Goal: Task Accomplishment & Management: Manage account settings

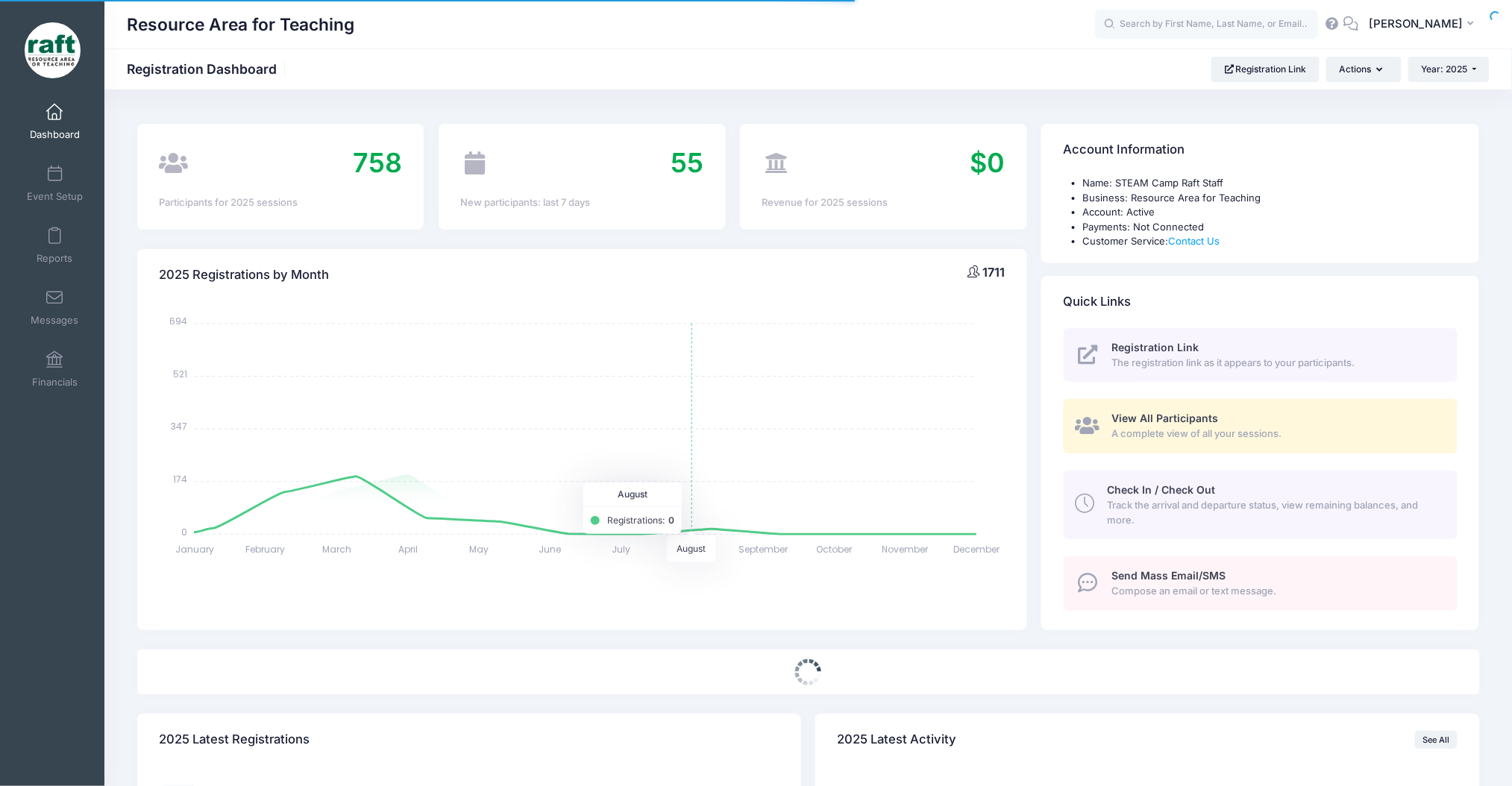
select select
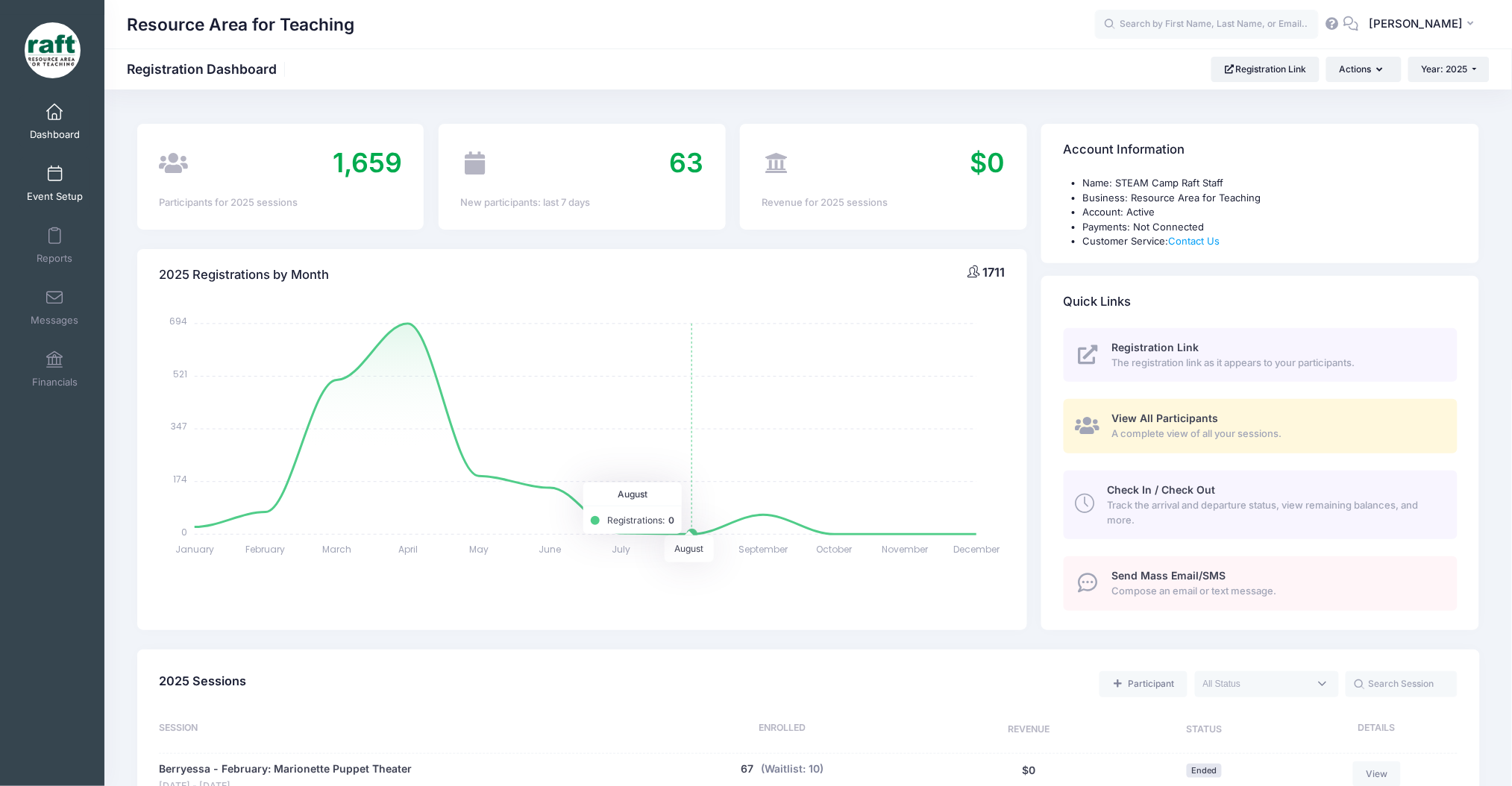
click at [40, 165] on link "Event Setup" at bounding box center [55, 183] width 71 height 52
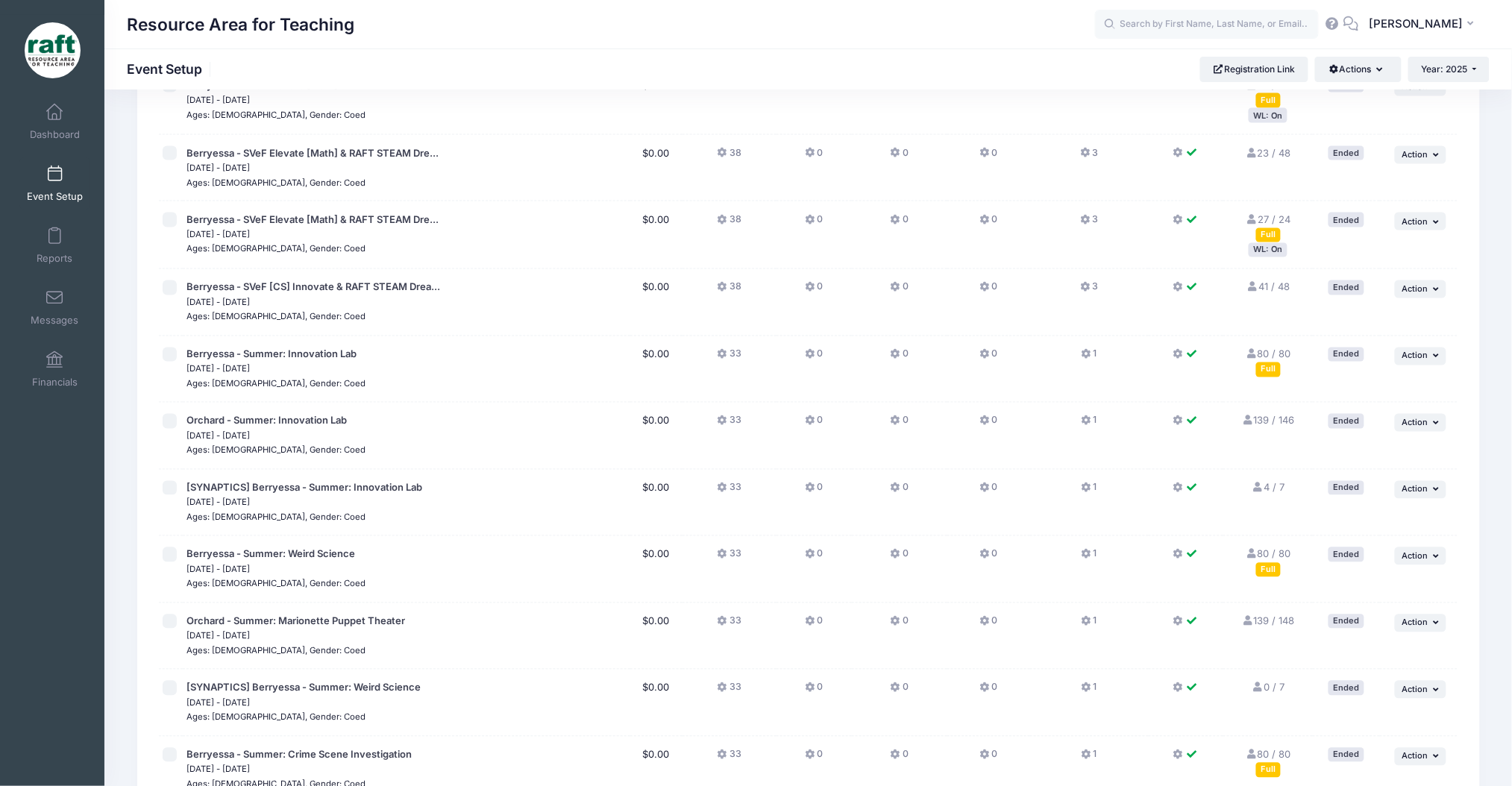
scroll to position [1682, 0]
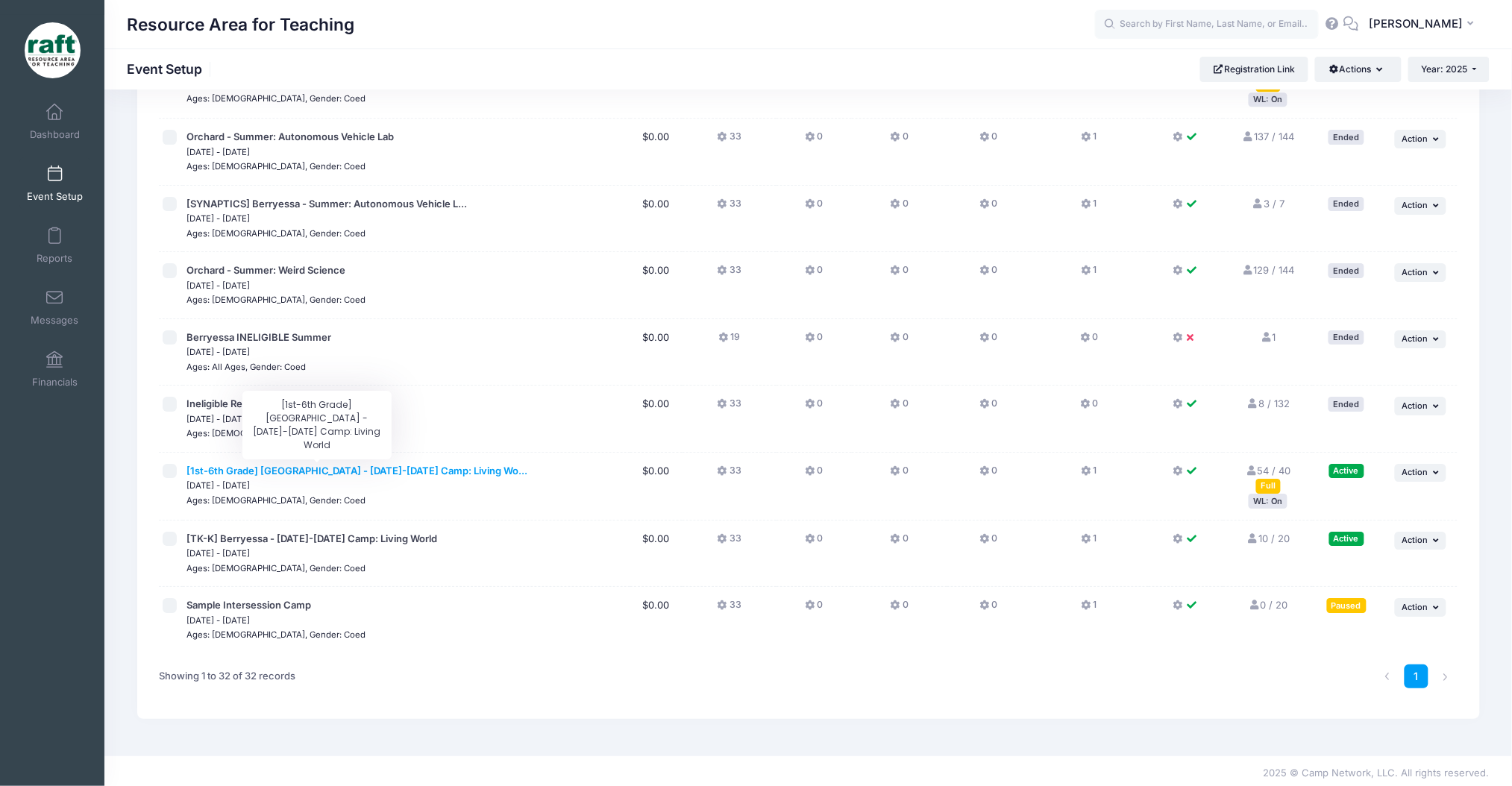
click at [376, 473] on span "[1st-6th Grade] Berryessa - Oct 6-10 Camp: Living Wo..." at bounding box center [357, 470] width 341 height 12
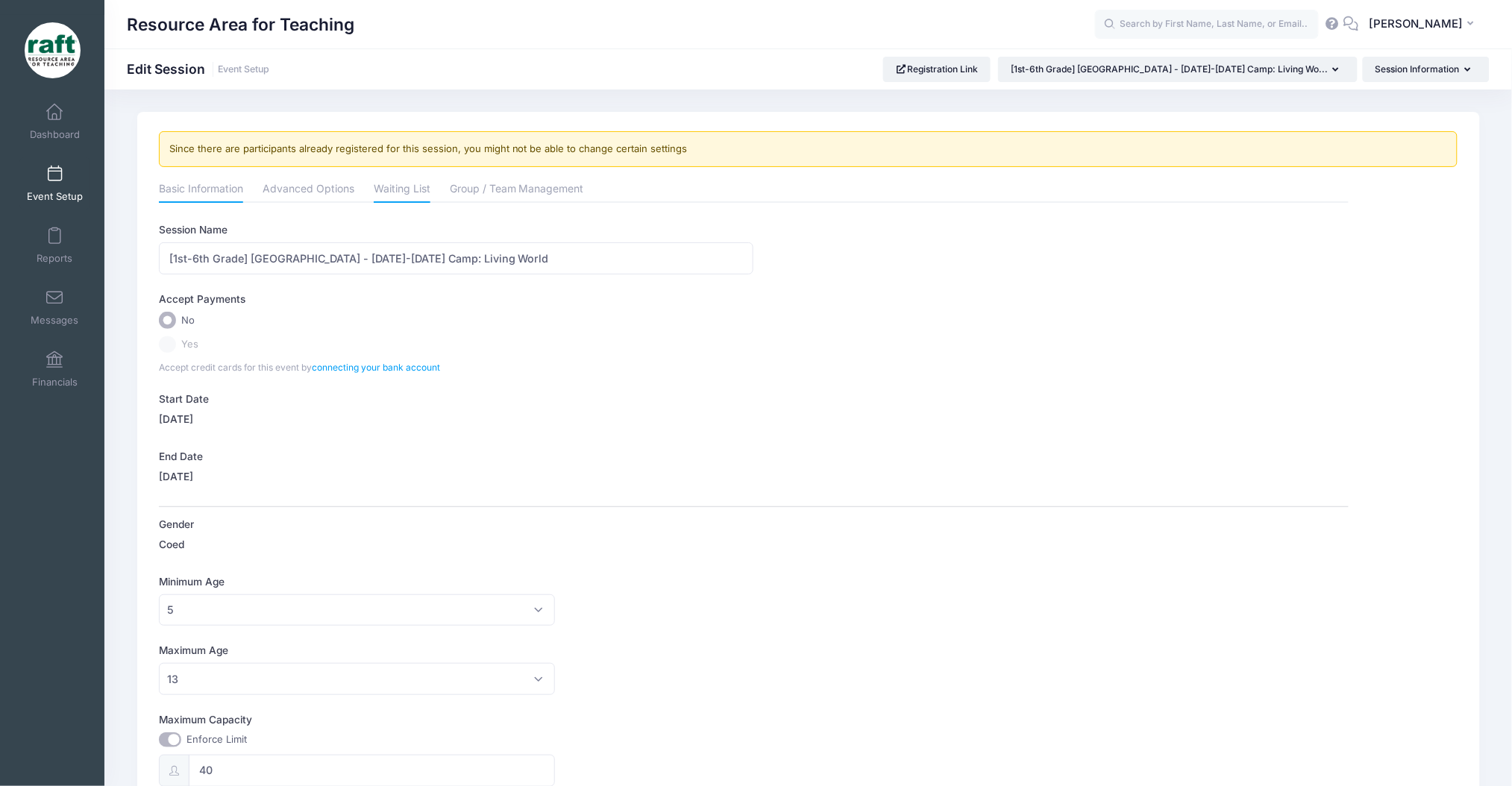
click at [385, 198] on link "Waiting List" at bounding box center [402, 190] width 57 height 27
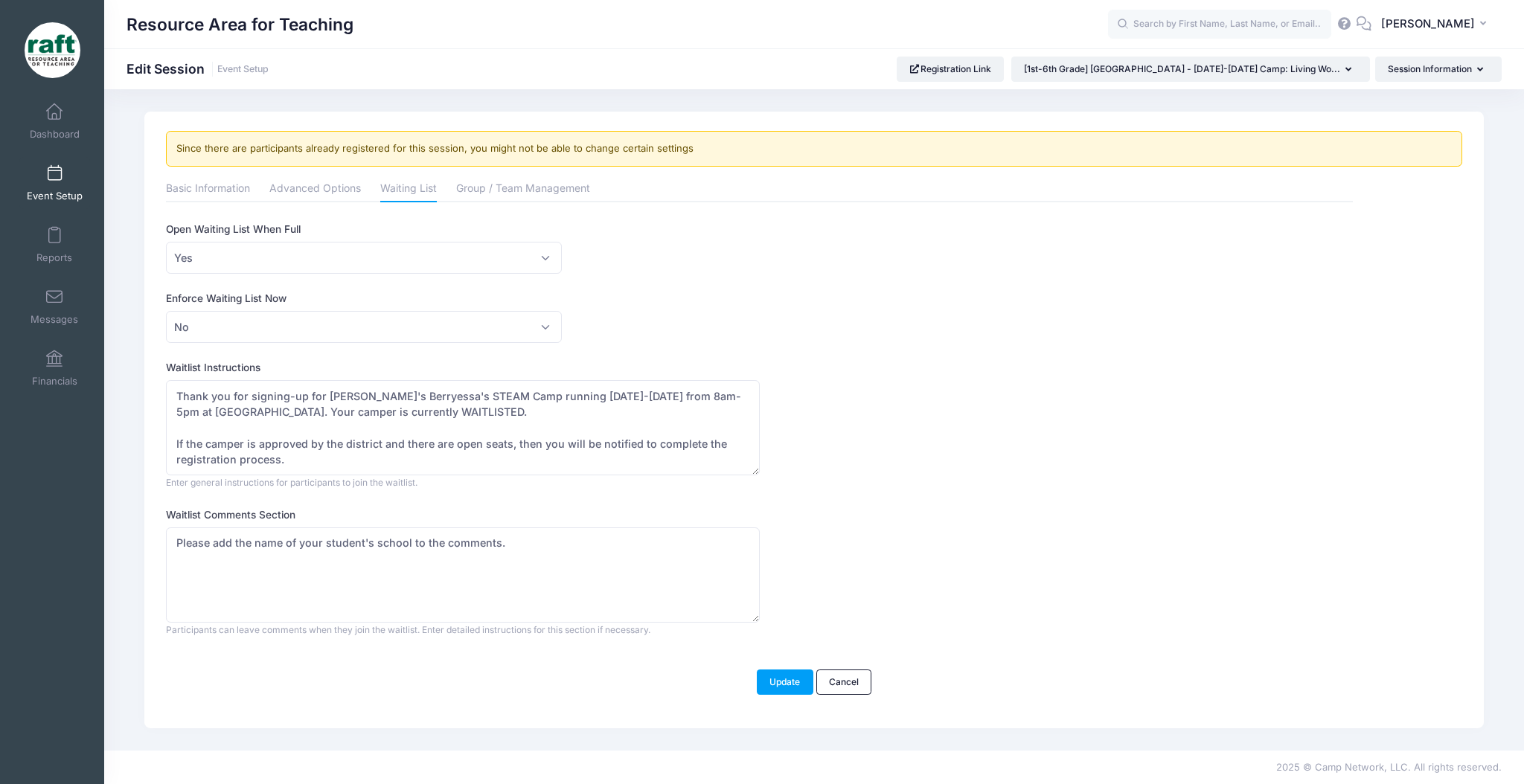
click at [1008, 87] on div "Resource Area for Teaching Edit Session Event Setup Registration Link" at bounding box center [814, 68] width 1420 height 41
click at [1008, 87] on div "Resource Area for Teaching Edit Session Event Setup Registration Link" at bounding box center [814, 68] width 1420 height 41
click at [1004, 78] on link "Registration Link" at bounding box center [950, 69] width 108 height 25
click at [1156, 23] on input "text" at bounding box center [1220, 24] width 224 height 30
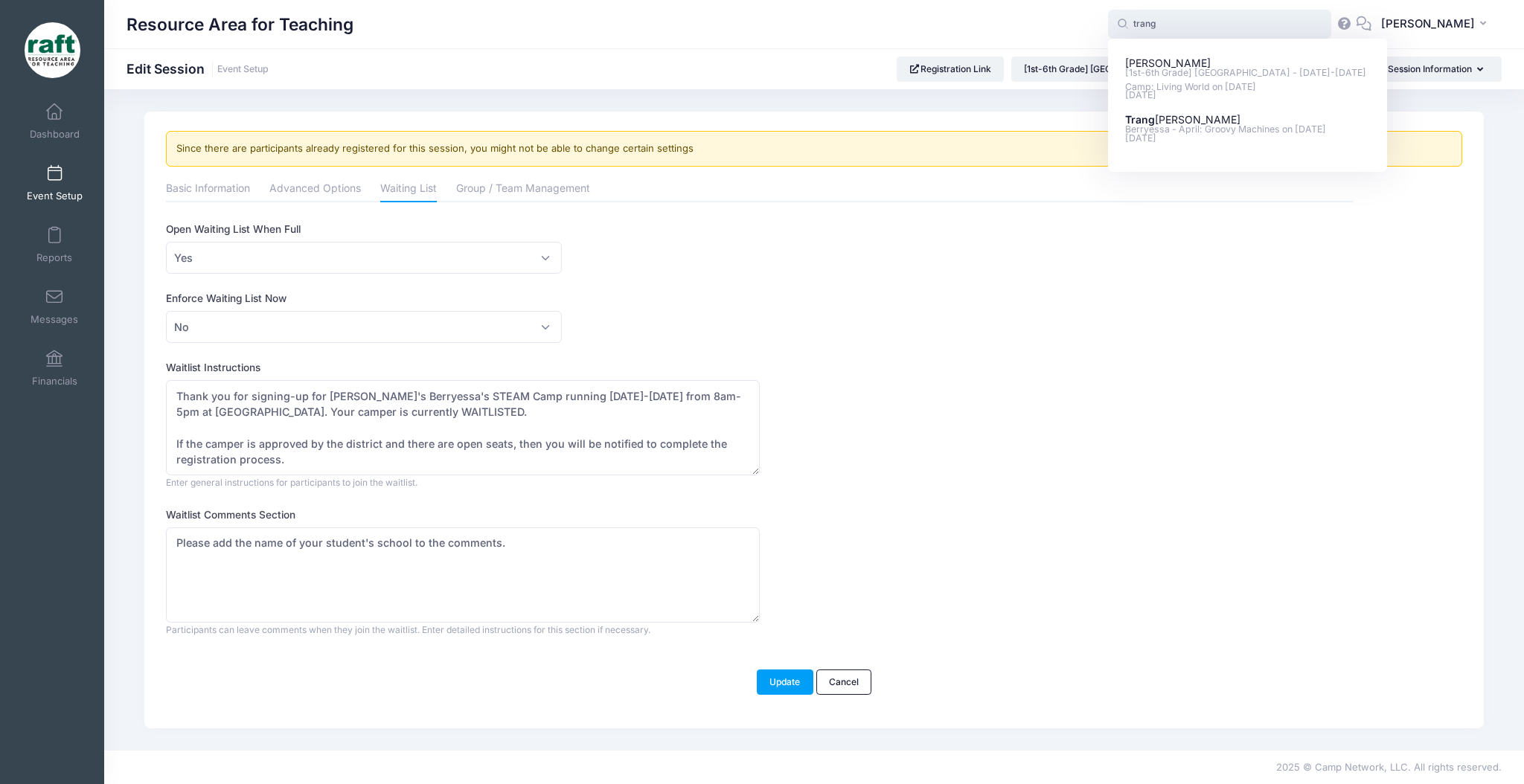
type input "trang"
click at [57, 186] on link "Event Setup" at bounding box center [55, 183] width 71 height 52
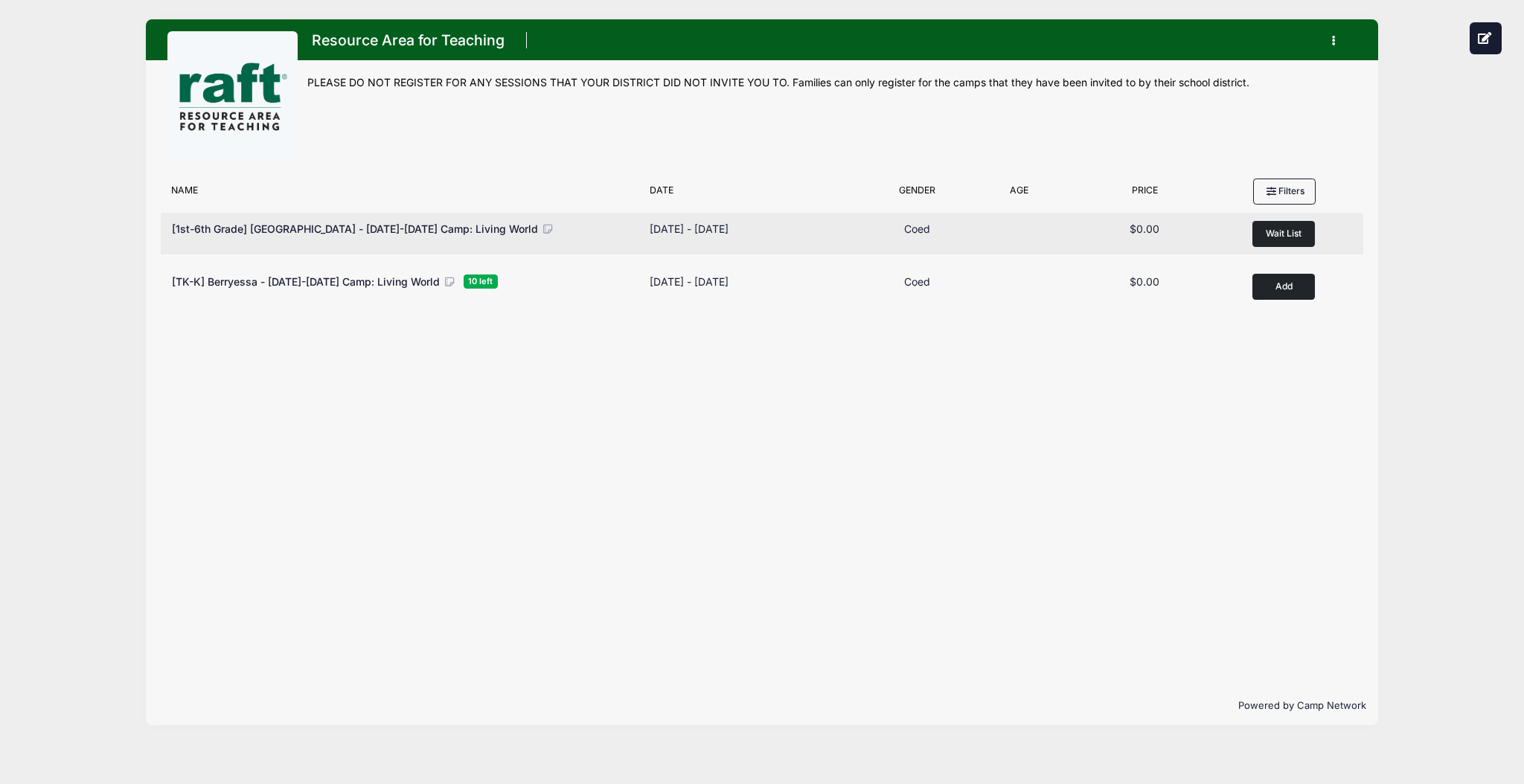
click at [1260, 241] on button "Wait List" at bounding box center [1283, 234] width 62 height 26
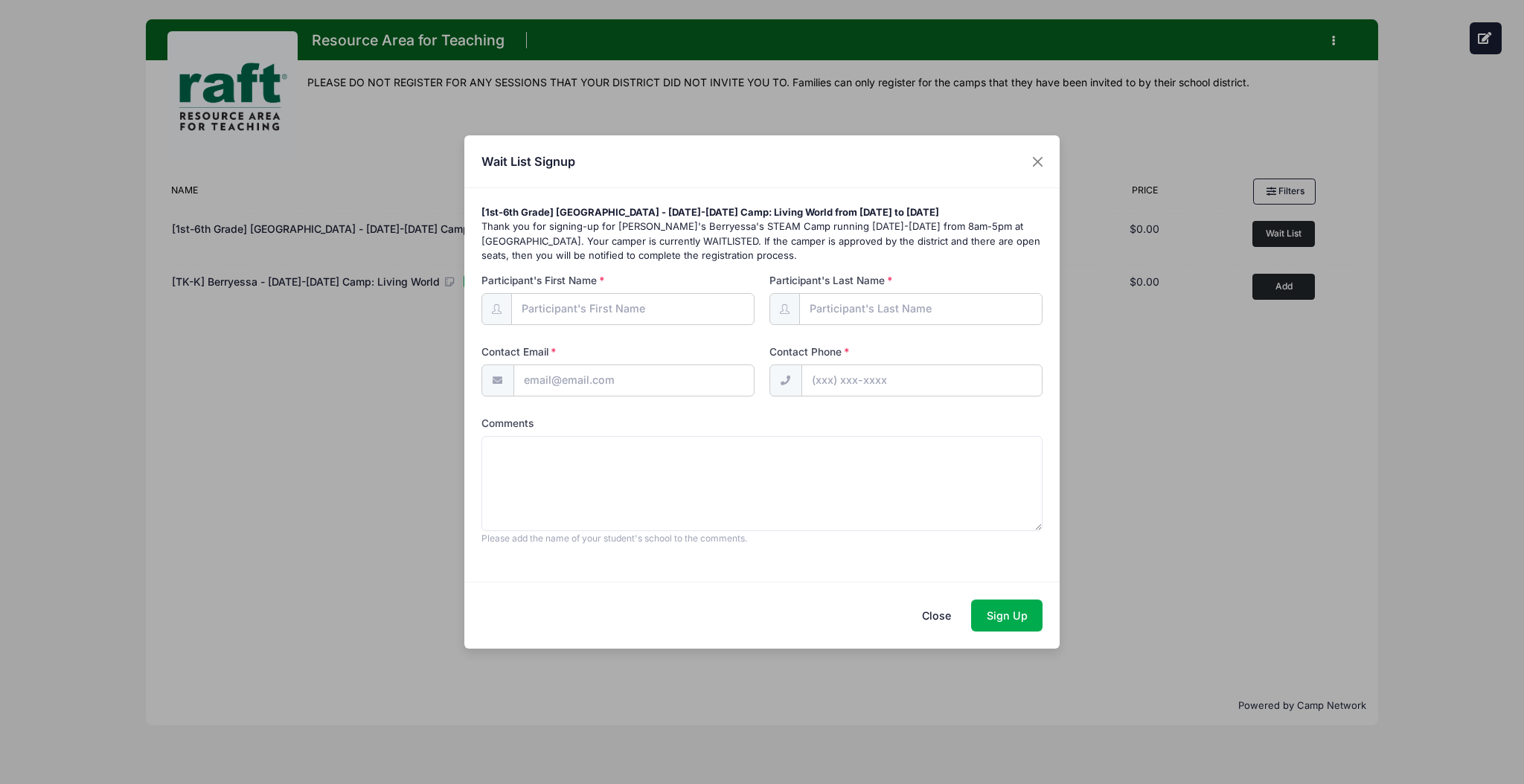
click at [634, 322] on input "Participant's First Name" at bounding box center [633, 309] width 244 height 32
type input "Lily"
type input "Mai"
paste input "tranghuymai@gmail.com"
type input "tranghuymai@gmail.com"
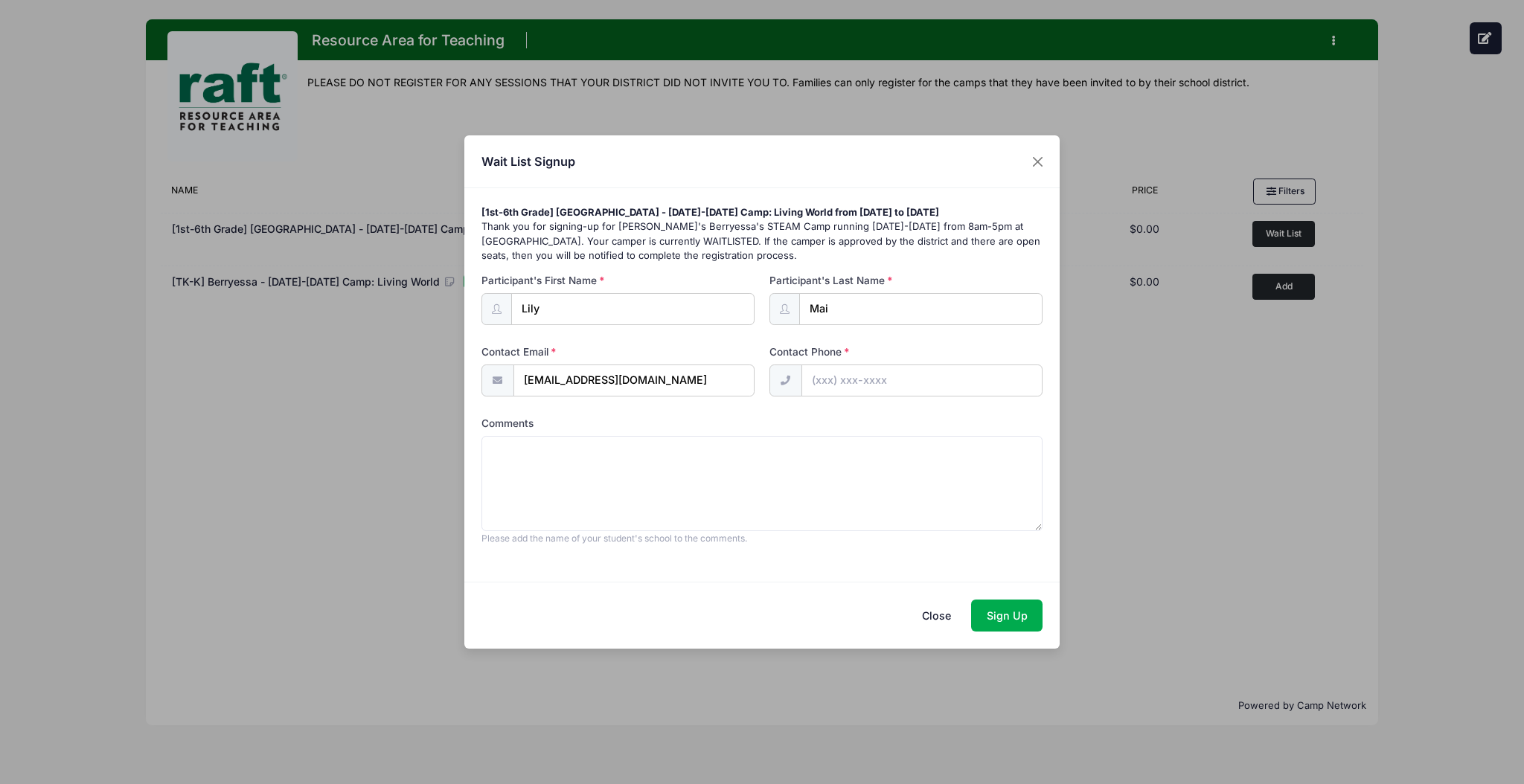
click at [842, 375] on input "Contact Phone" at bounding box center [922, 380] width 241 height 32
type input "(000) 000-0000"
click at [974, 613] on button "Sign Up" at bounding box center [1007, 616] width 72 height 32
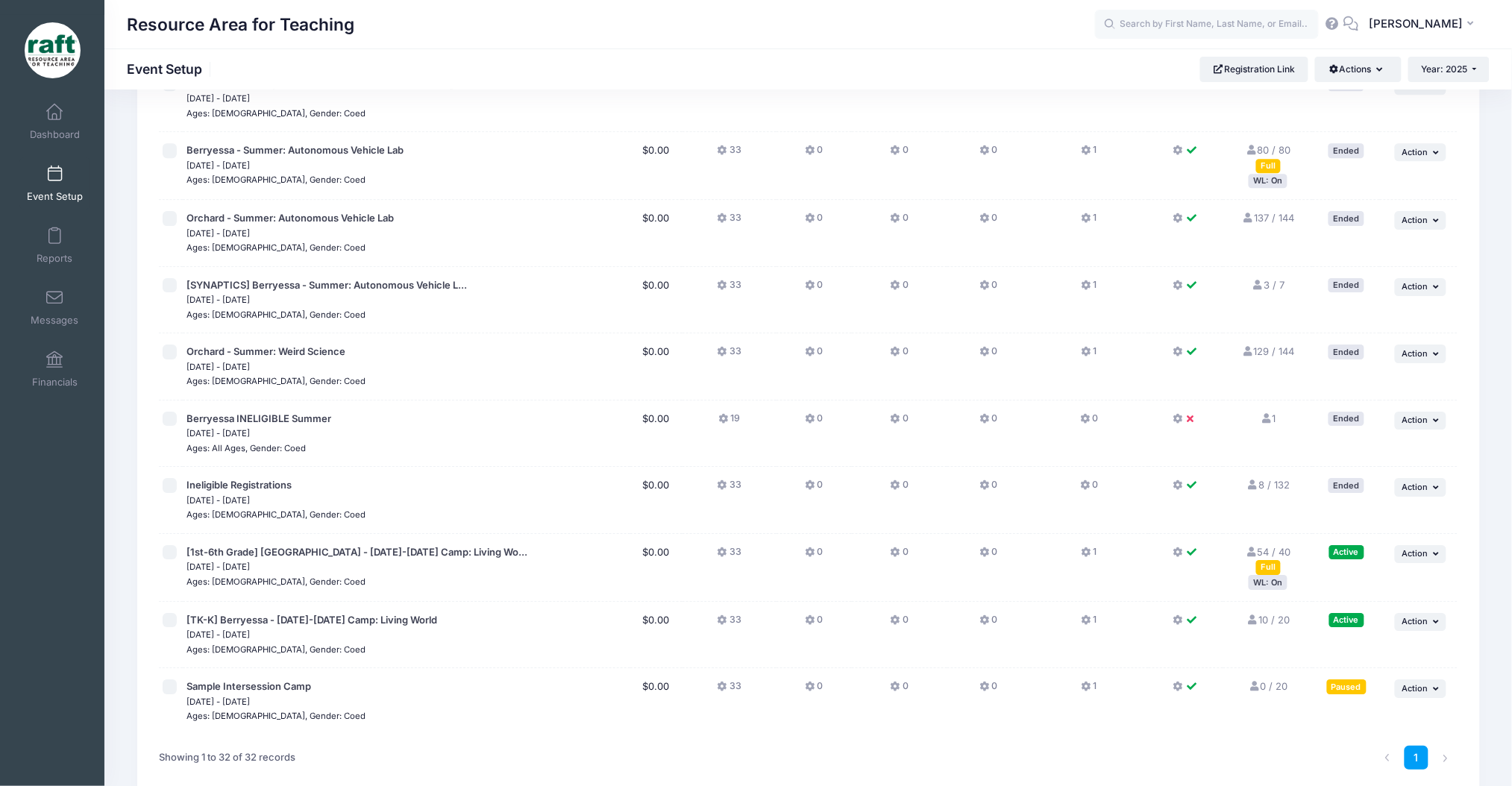
scroll to position [1682, 0]
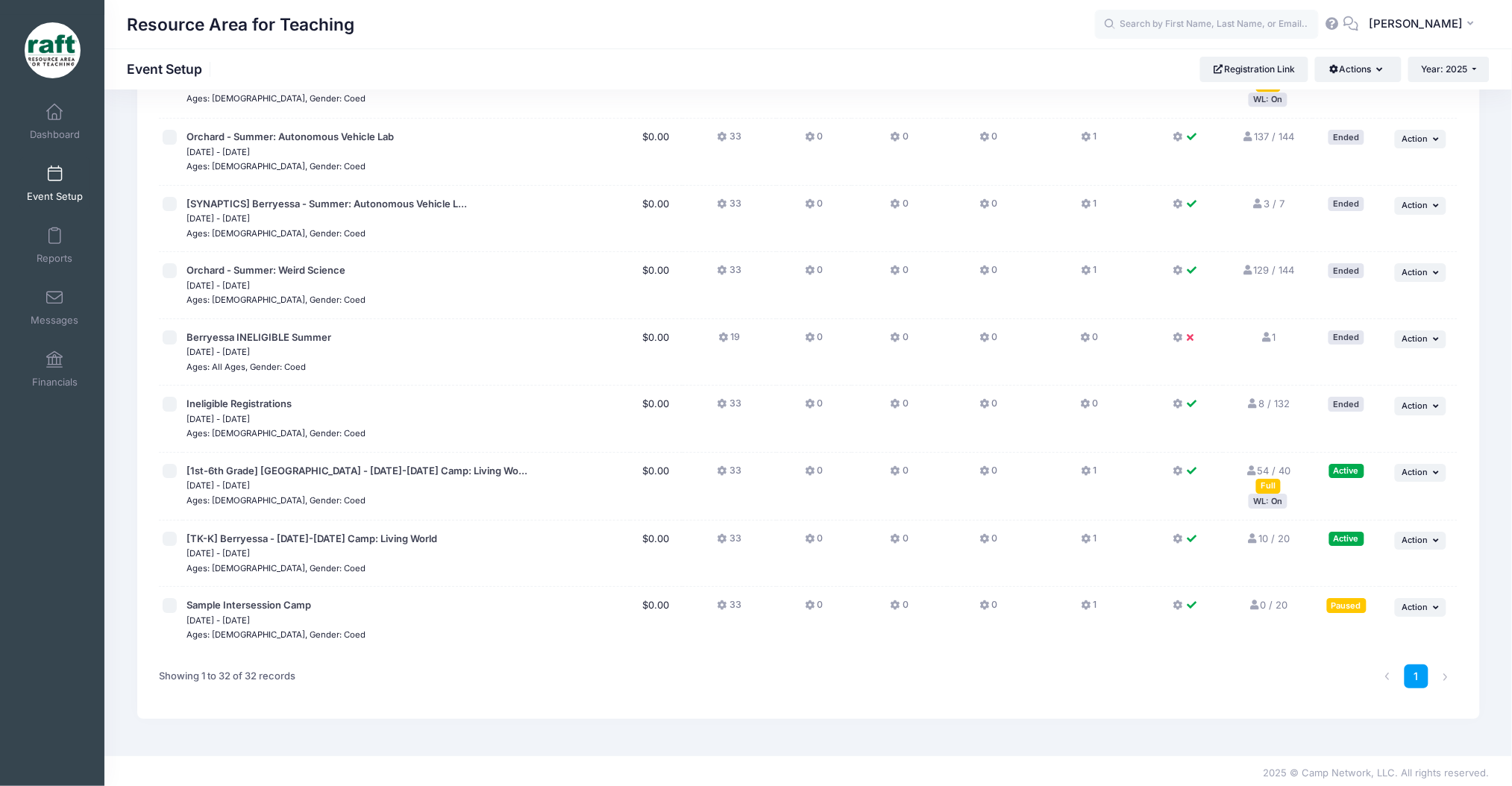
click at [1263, 498] on div "WL: On" at bounding box center [1268, 501] width 39 height 14
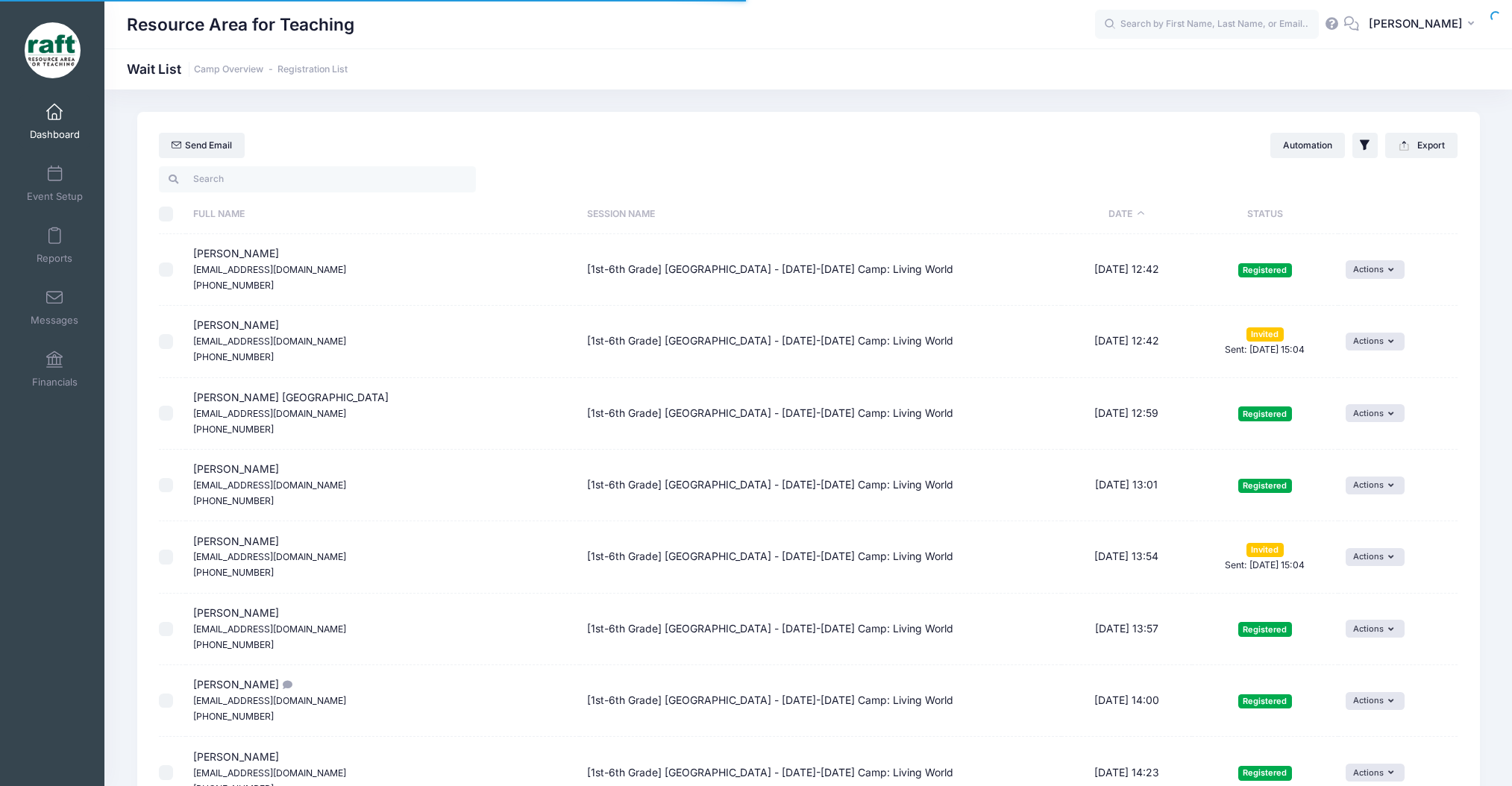
select select "50"
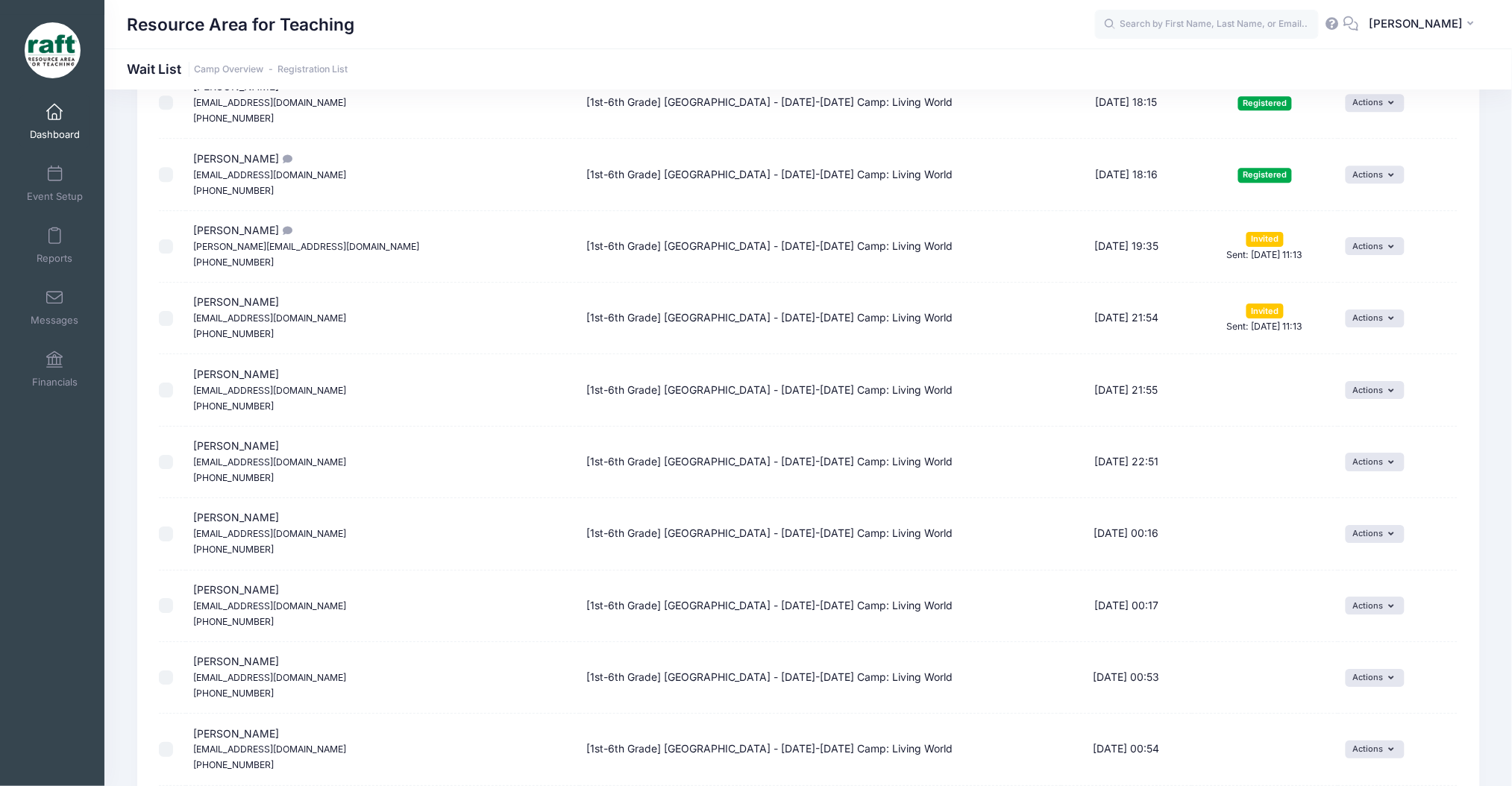
scroll to position [2159, 0]
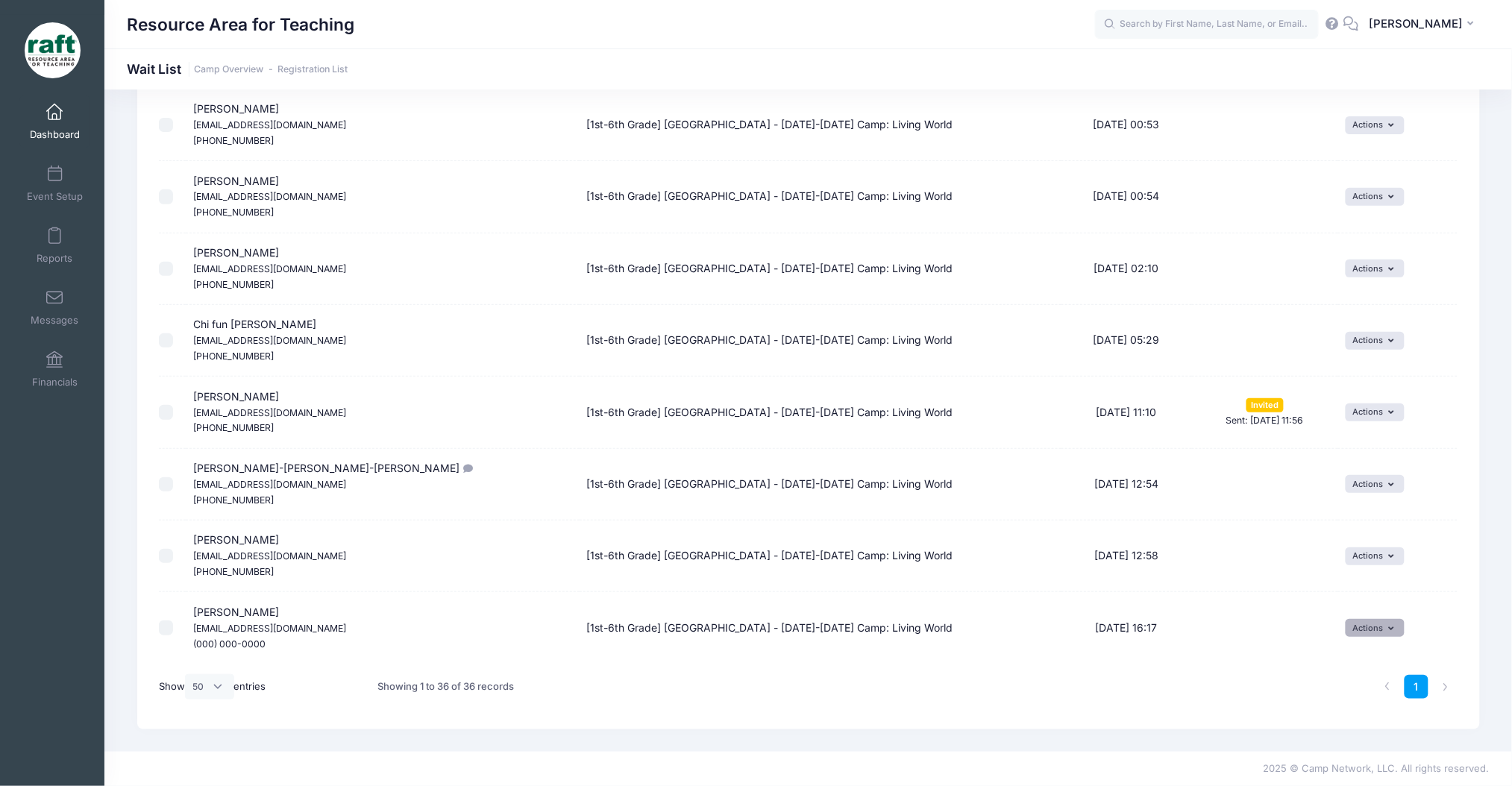
click at [1349, 632] on button "Actions" at bounding box center [1375, 628] width 59 height 18
click at [1361, 668] on link "Invite" at bounding box center [1364, 662] width 65 height 28
click at [1274, 653] on button "submit" at bounding box center [1265, 665] width 38 height 25
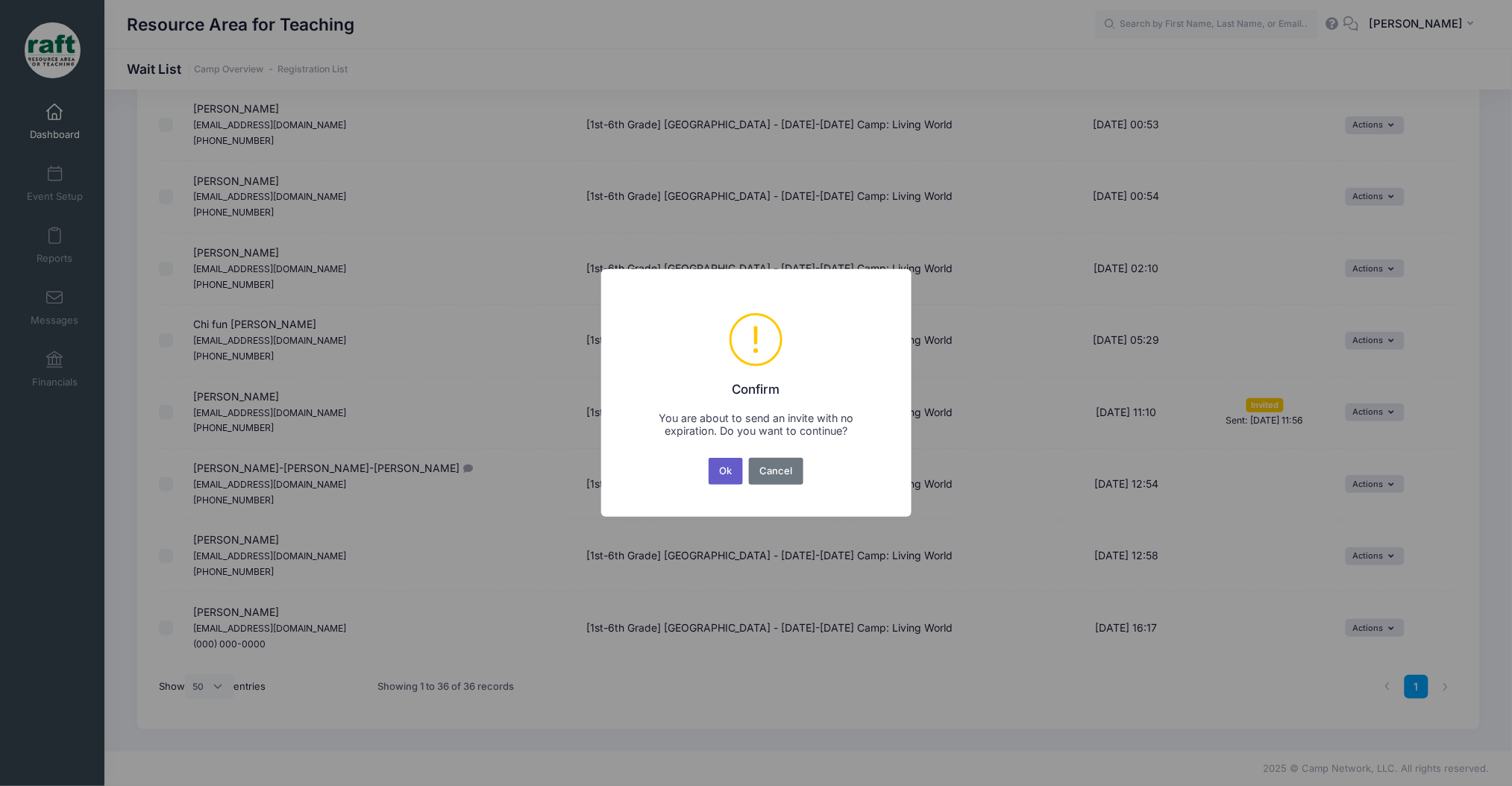
click at [733, 473] on button "Ok" at bounding box center [725, 471] width 34 height 27
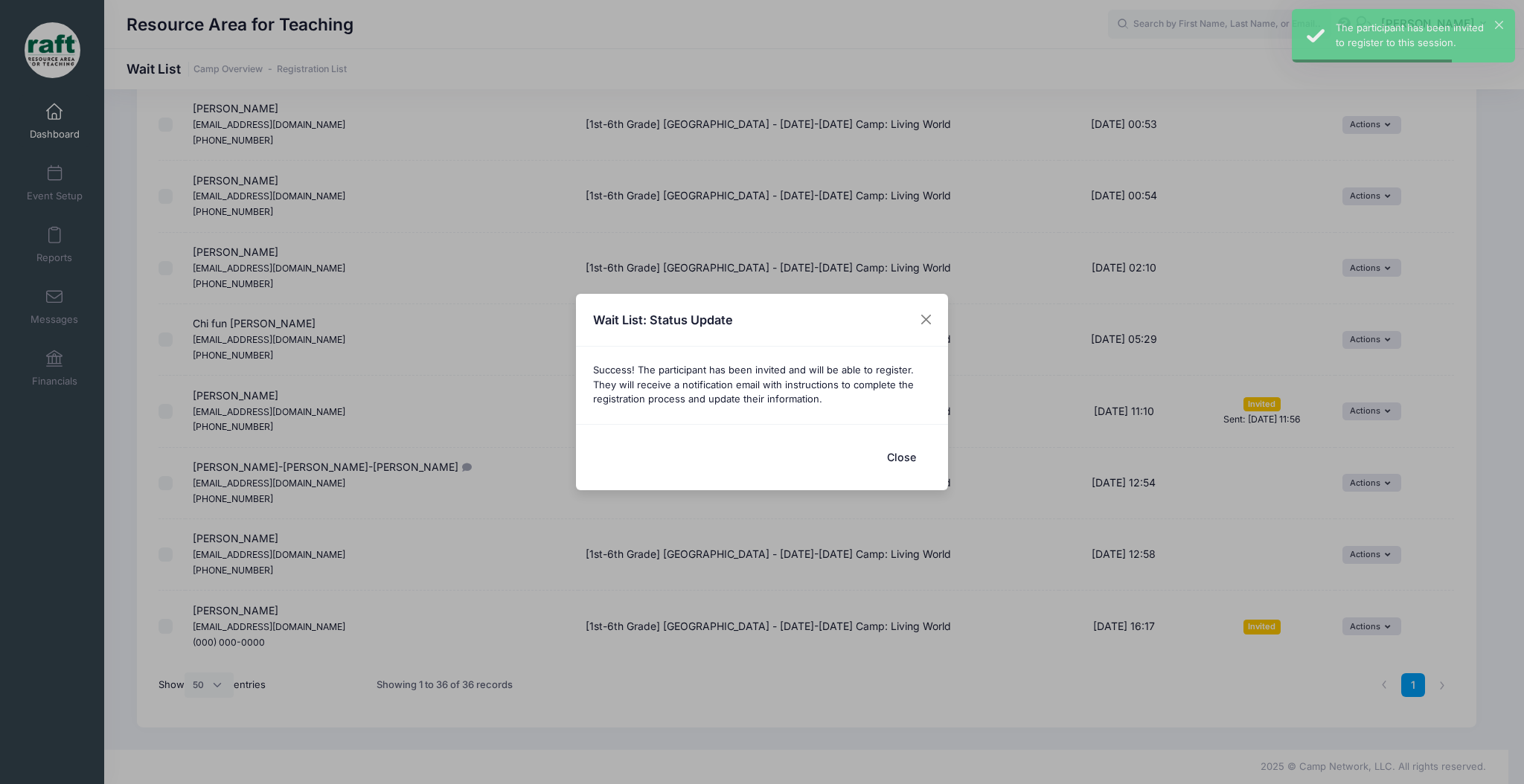
click at [886, 454] on button "Close" at bounding box center [901, 457] width 60 height 32
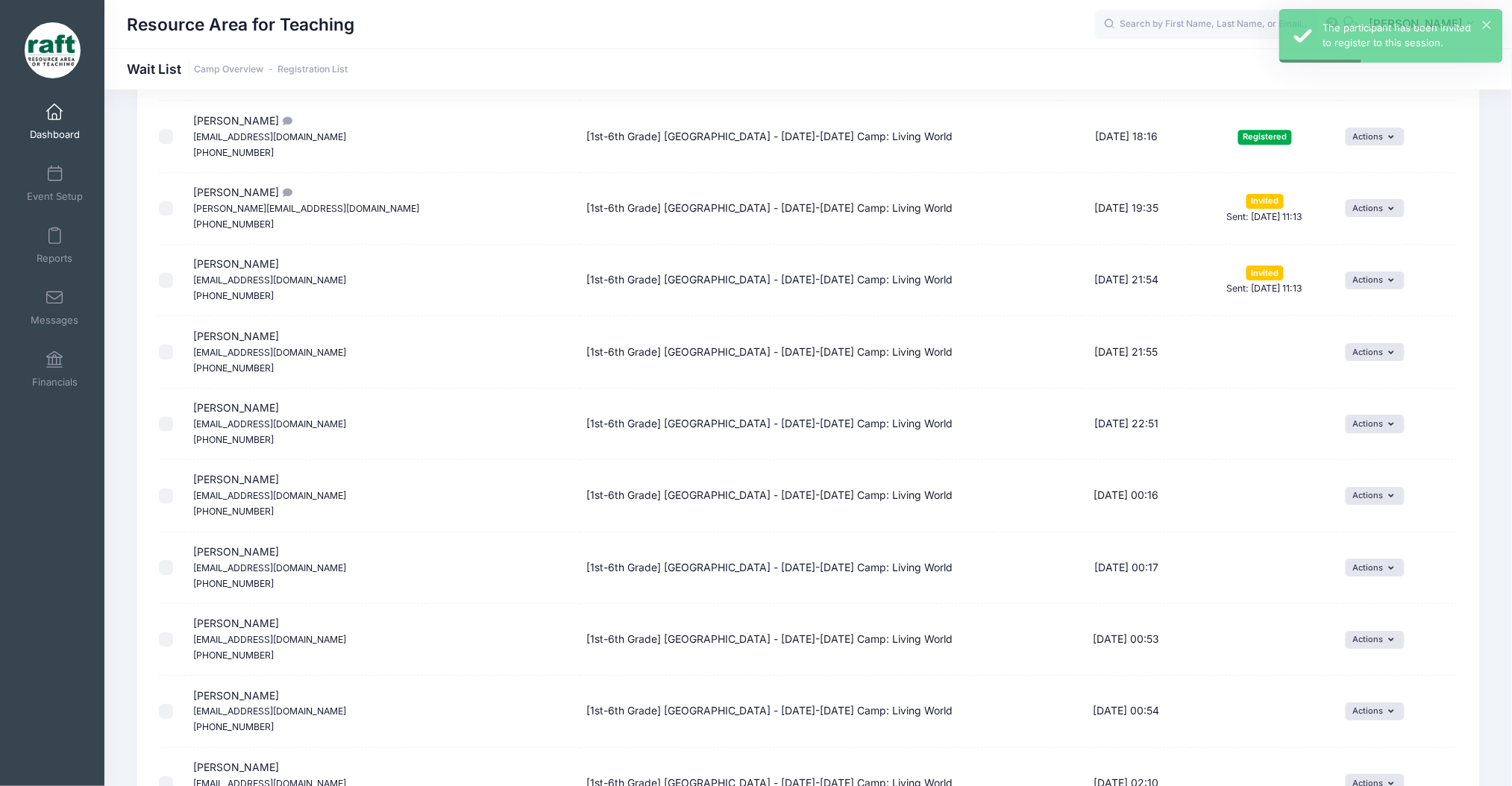
scroll to position [1563, 0]
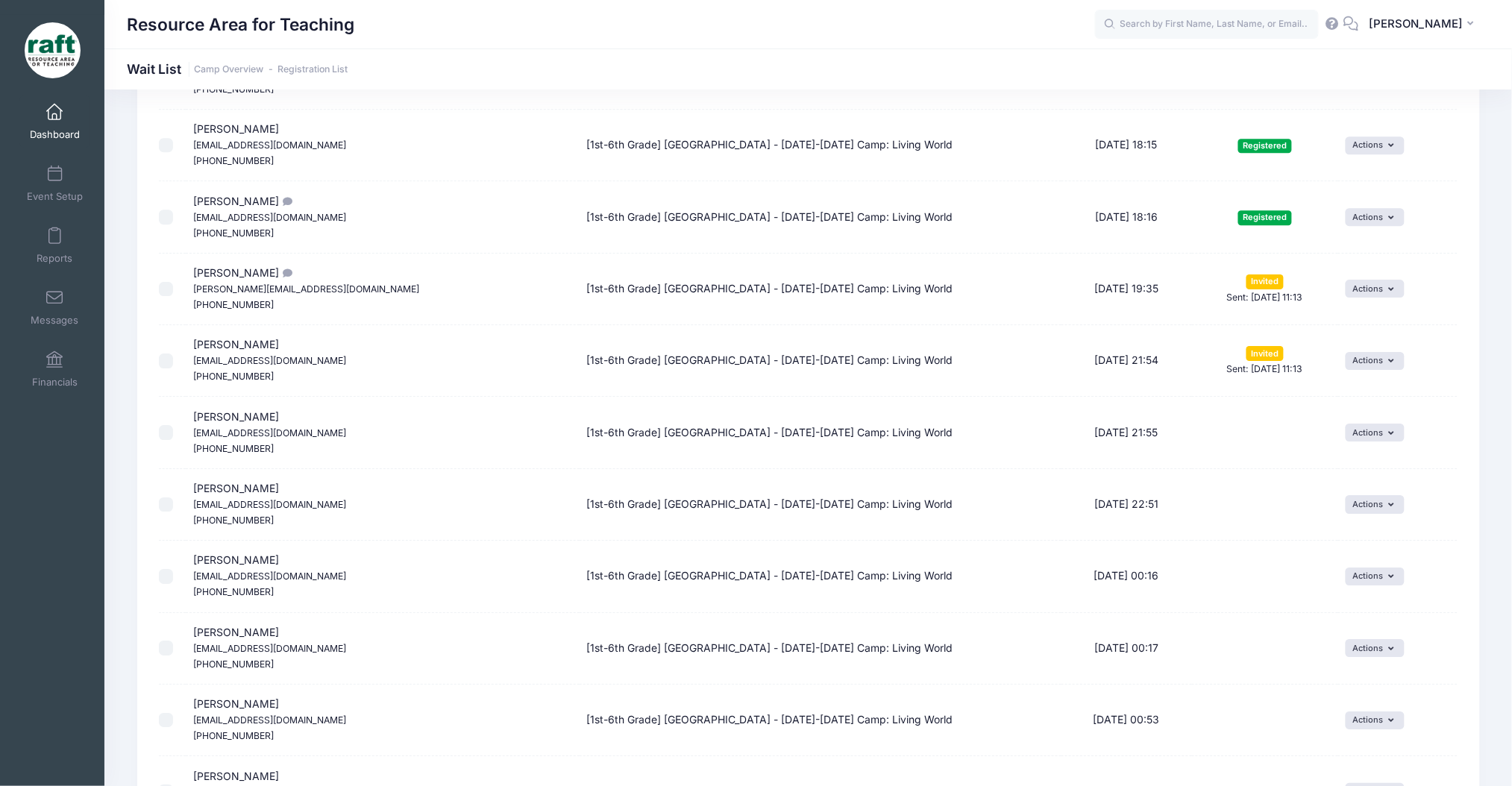
click at [234, 206] on span "Trang Mai Tranghuymai@gmail.com (408) 599-6431" at bounding box center [270, 217] width 153 height 44
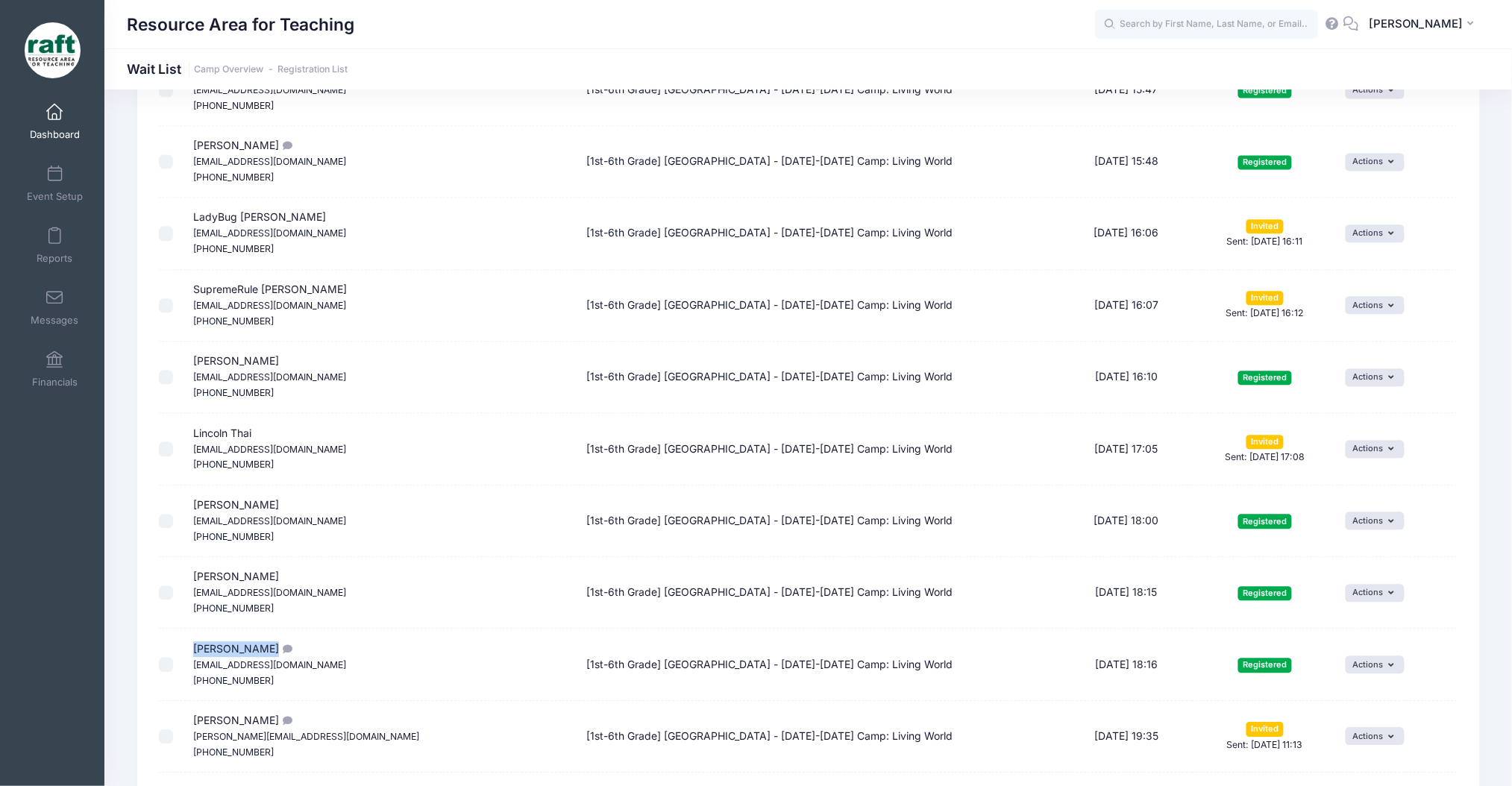
scroll to position [866, 0]
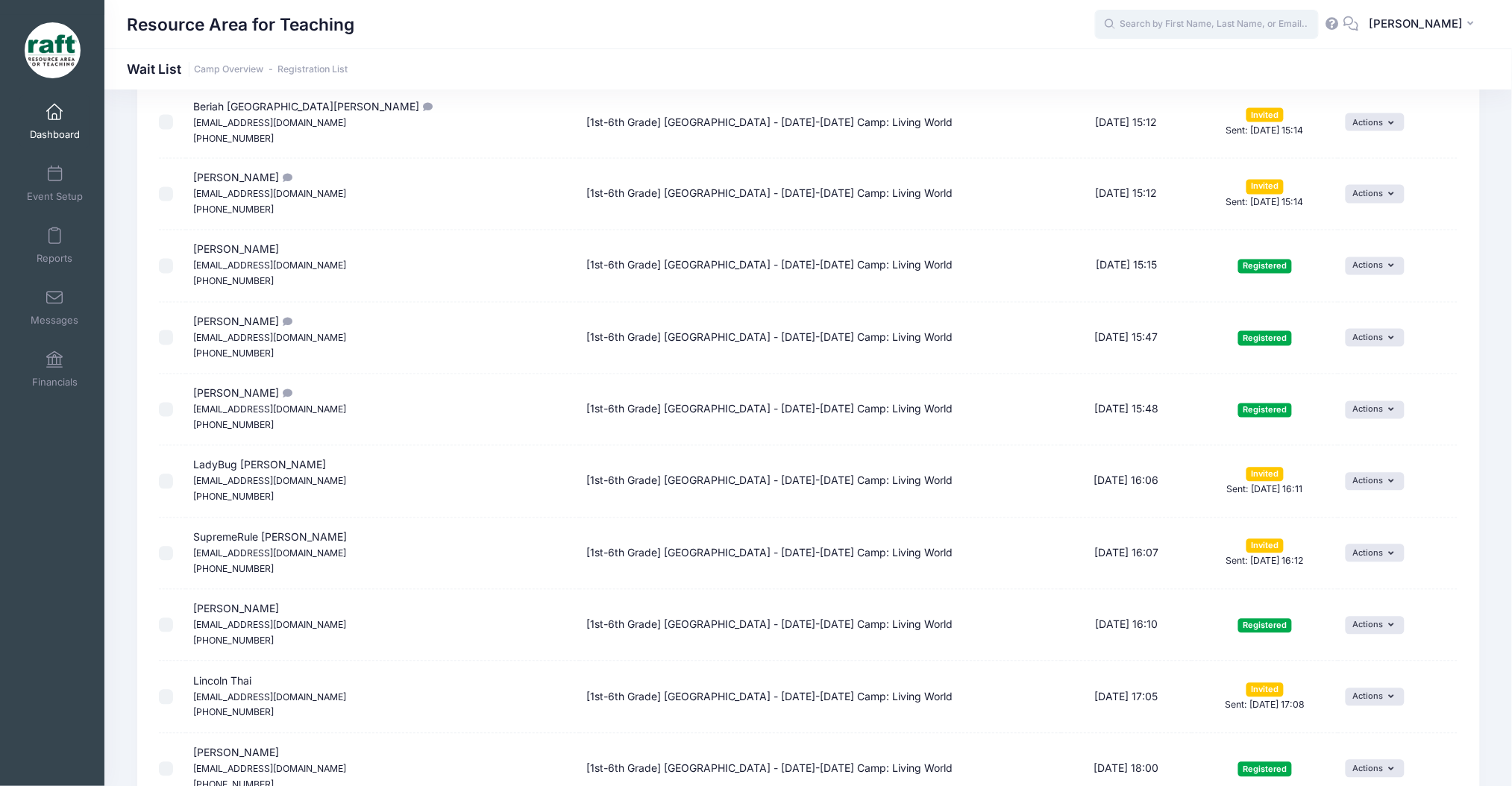
click at [1181, 17] on input "text" at bounding box center [1207, 24] width 224 height 30
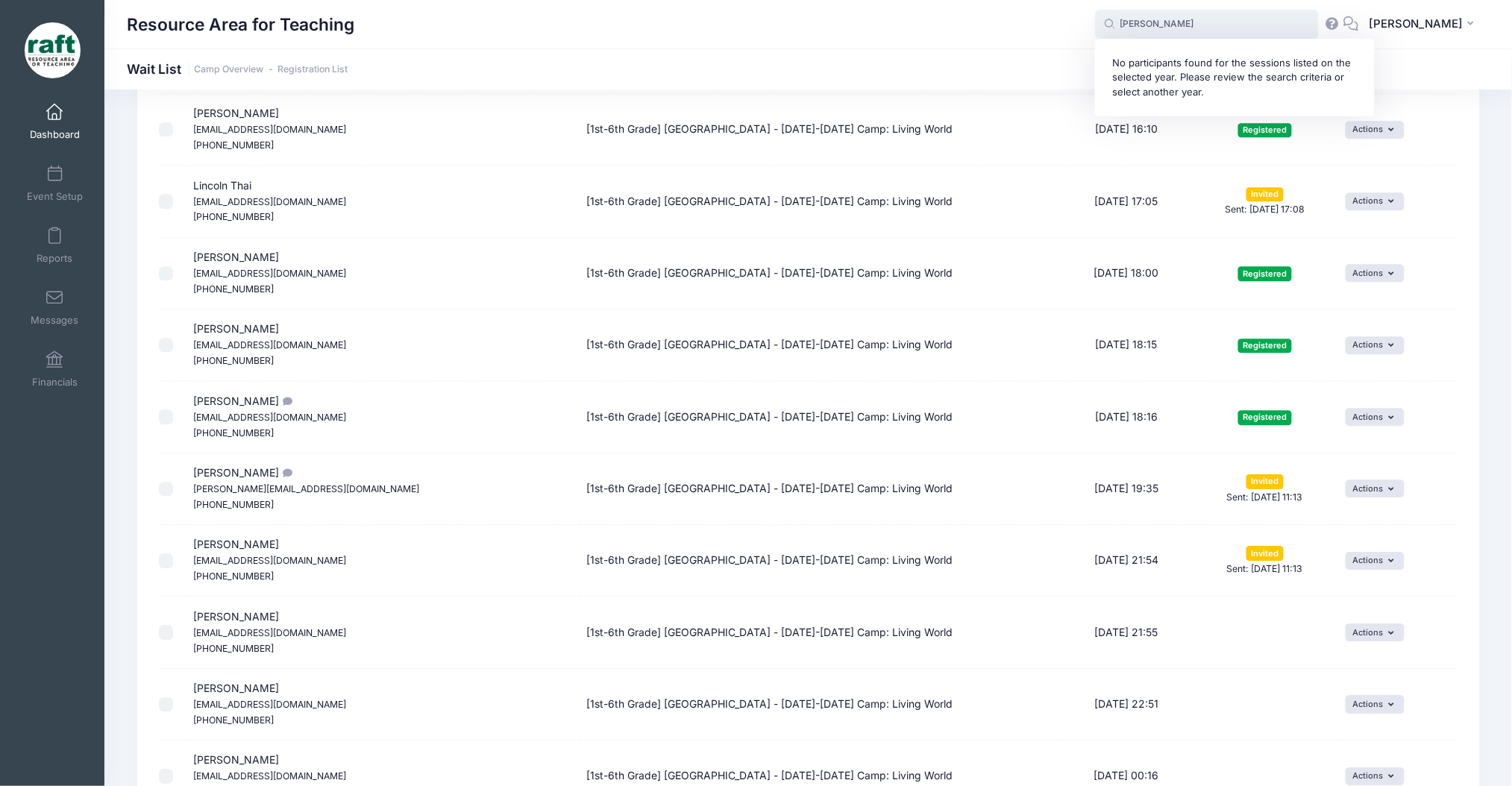
scroll to position [1364, 0]
type input "trang mai"
click at [216, 397] on span "Trang Mai Tranghuymai@gmail.com (408) 599-6431" at bounding box center [270, 415] width 153 height 44
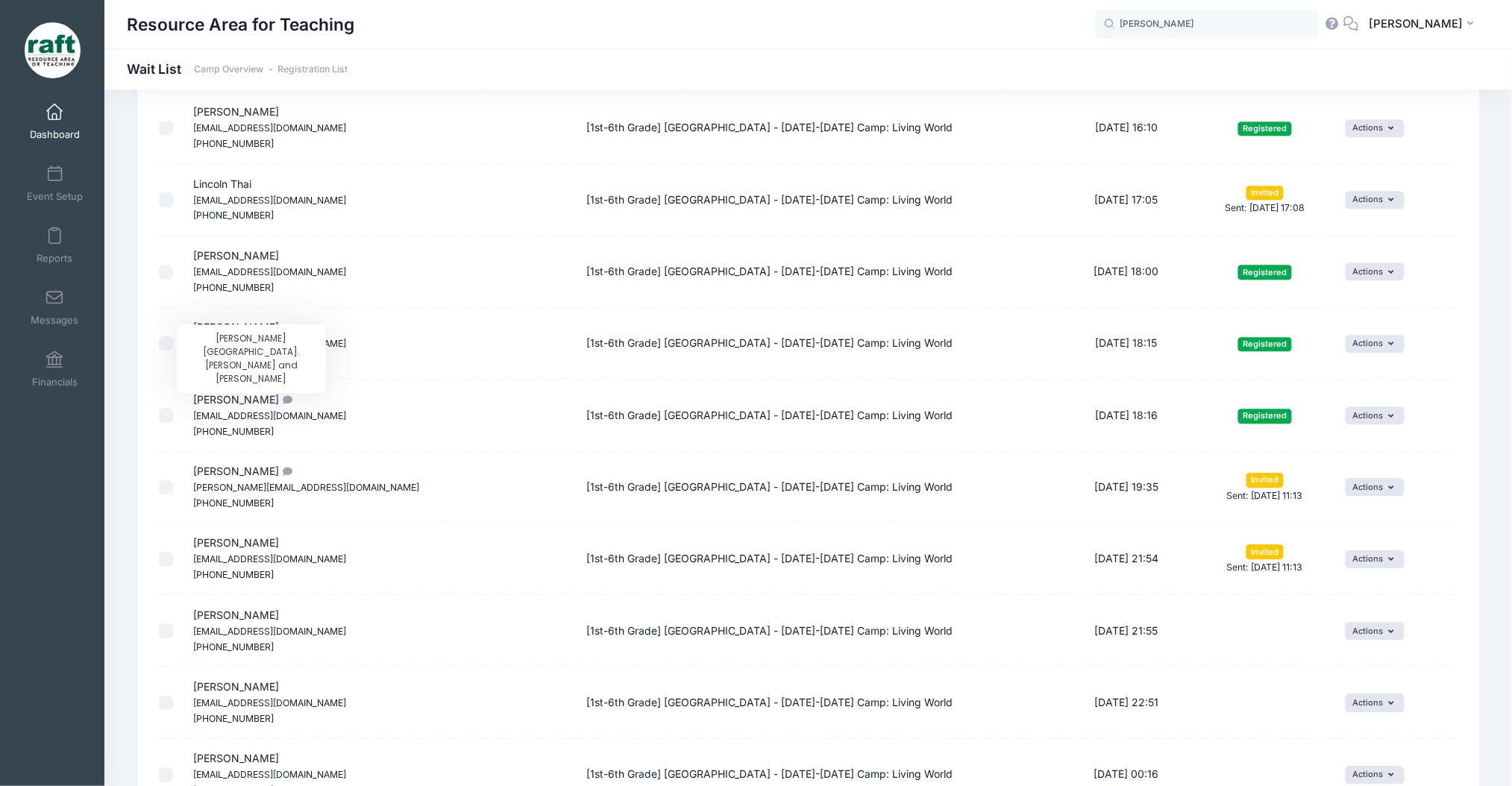
click at [279, 401] on icon "Morrill middle school. Nathan Khong and Lily Khong" at bounding box center [285, 400] width 12 height 9
click at [279, 404] on icon "Morrill middle school. Nathan Khong and Lily Khong" at bounding box center [285, 400] width 12 height 9
click at [259, 410] on span "Trang Mai Tranghuymai@gmail.com (408) 599-6431" at bounding box center [270, 415] width 153 height 44
click at [264, 419] on small "[EMAIL_ADDRESS][DOMAIN_NAME]" at bounding box center [270, 416] width 153 height 11
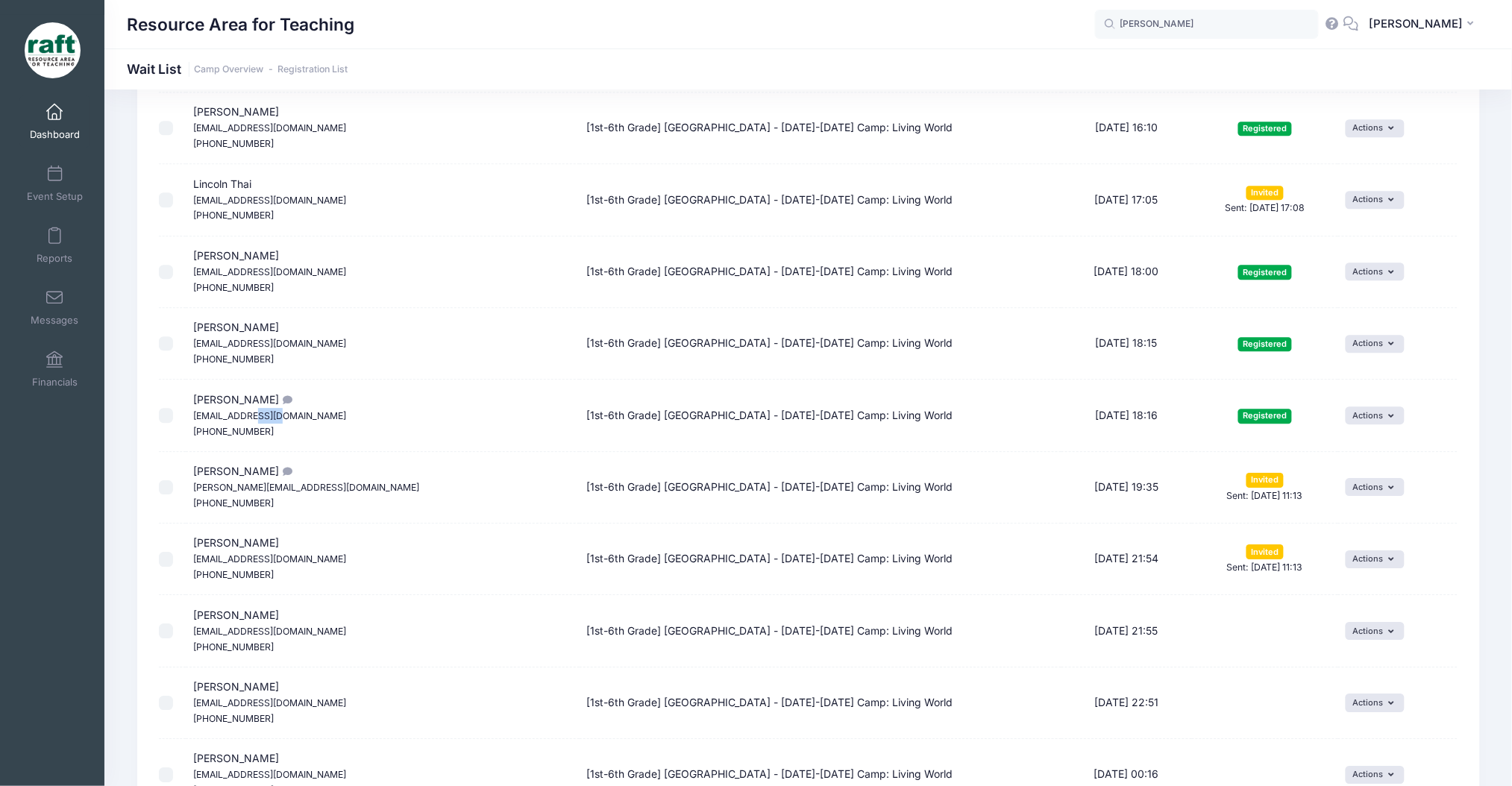
click at [264, 419] on small "[EMAIL_ADDRESS][DOMAIN_NAME]" at bounding box center [270, 416] width 153 height 11
copy span "[EMAIL_ADDRESS][DOMAIN_NAME]"
click at [36, 118] on link "Dashboard" at bounding box center [55, 122] width 71 height 52
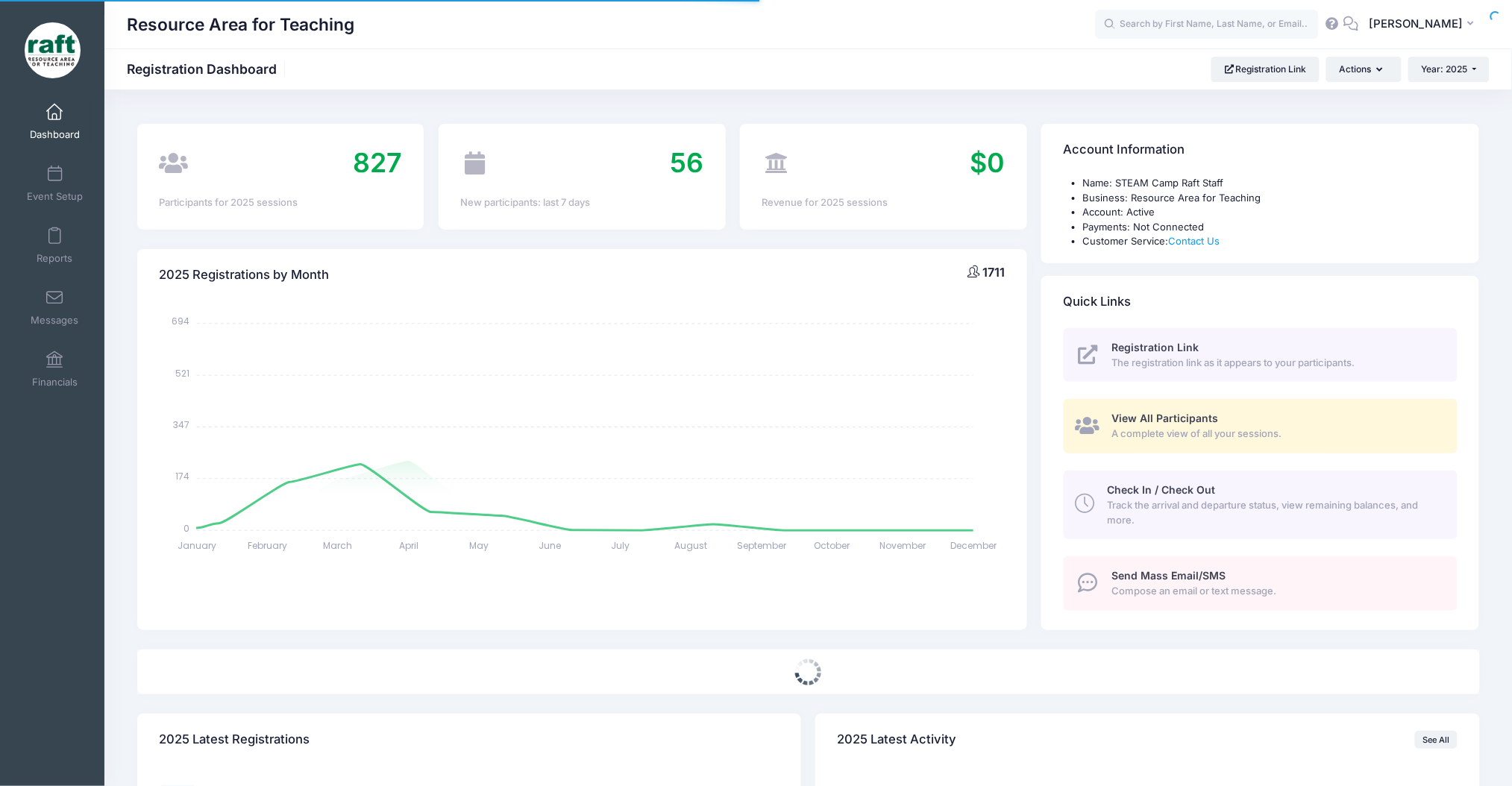
select select
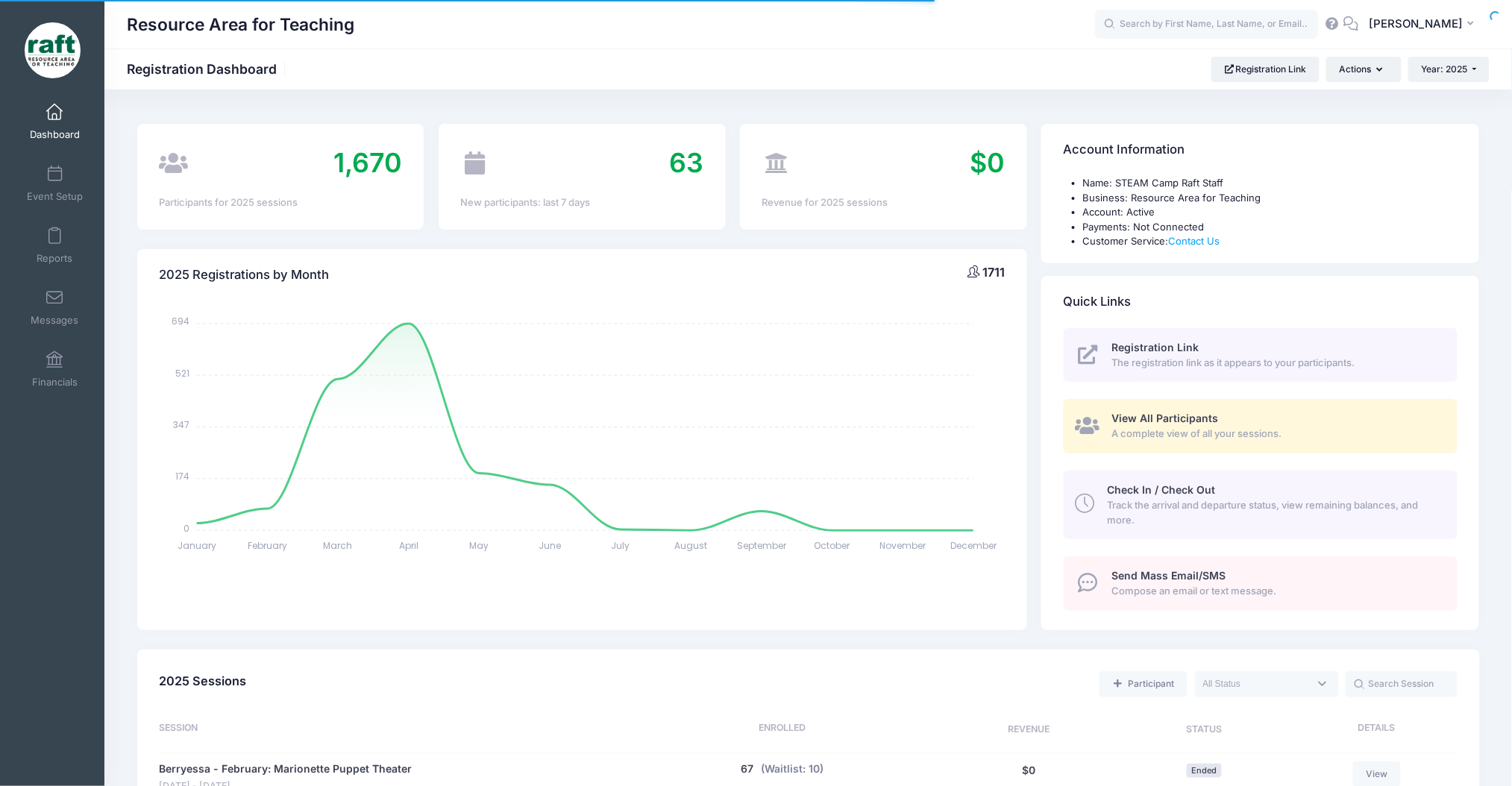
click at [1155, 406] on link "View All Participants A complete view of all your sessions." at bounding box center [1260, 426] width 394 height 54
click at [1155, 418] on span "View All Participants" at bounding box center [1166, 418] width 107 height 13
click at [1079, 435] on icon at bounding box center [1087, 425] width 24 height 20
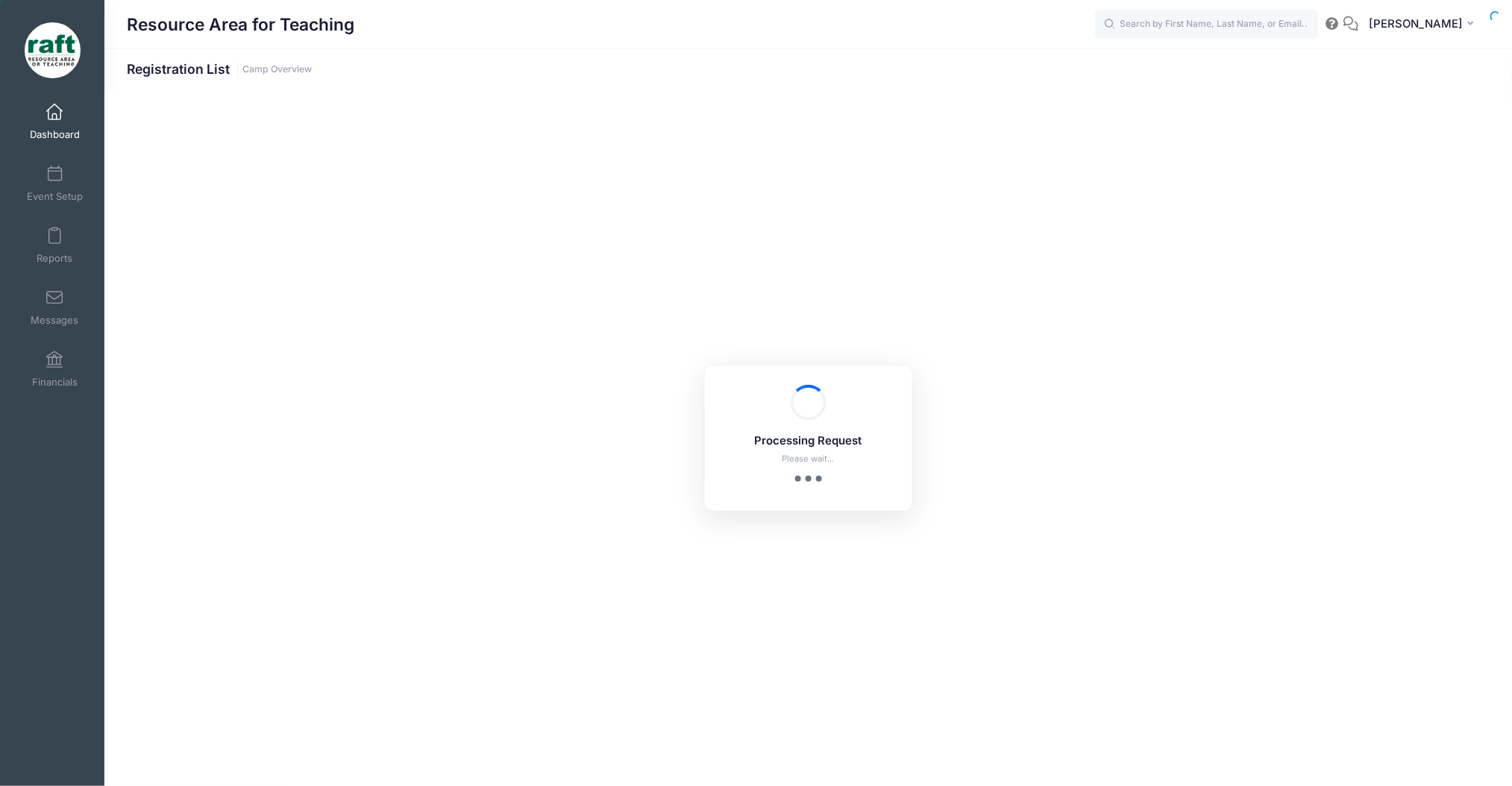
select select "10"
